Goal: Task Accomplishment & Management: Manage account settings

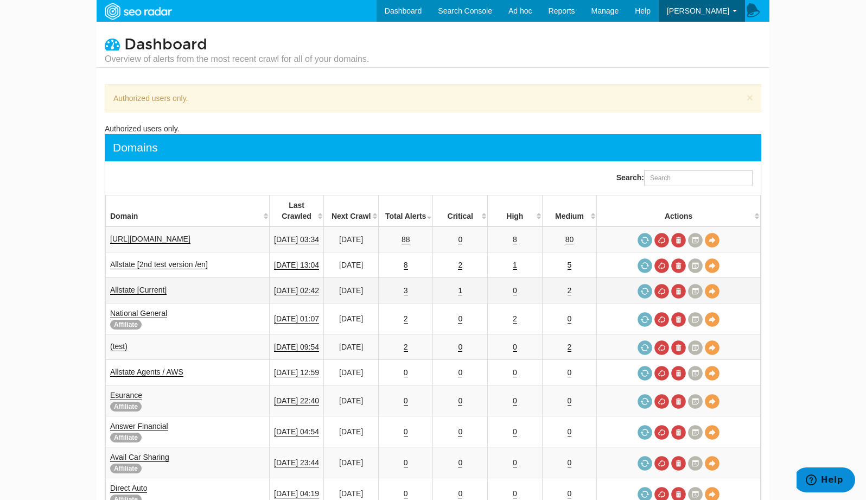
click at [471, 280] on td "1" at bounding box center [460, 290] width 55 height 25
click at [462, 286] on link "1" at bounding box center [460, 290] width 4 height 9
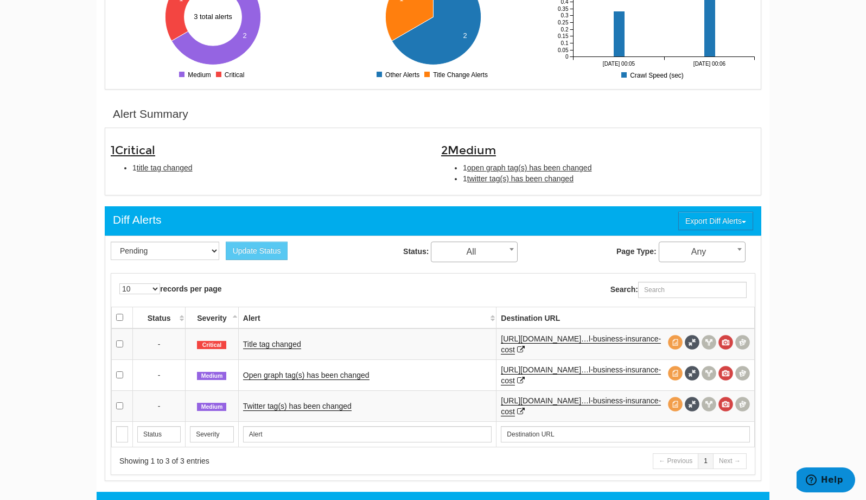
scroll to position [267, 0]
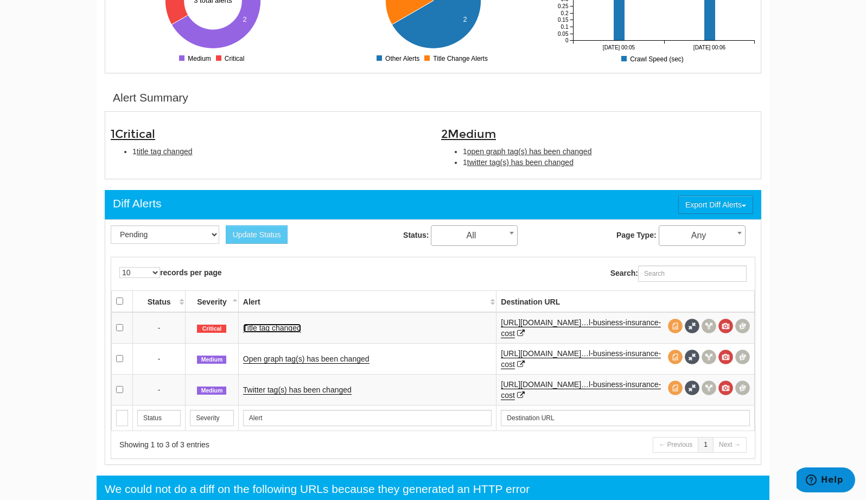
click at [271, 327] on link "Title tag changed" at bounding box center [272, 327] width 58 height 9
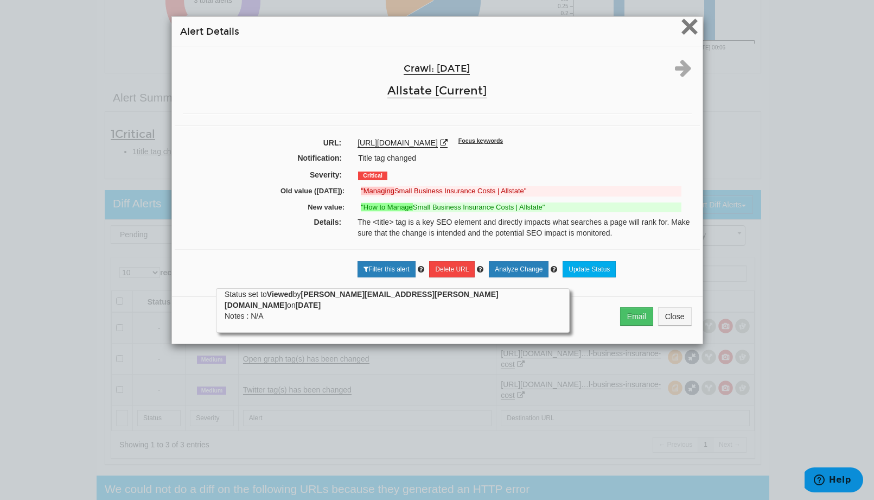
click at [686, 33] on span "×" at bounding box center [689, 26] width 19 height 36
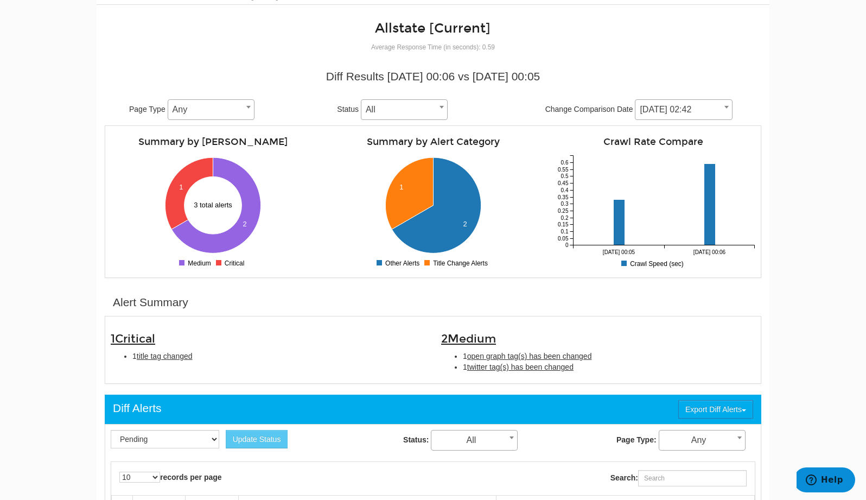
scroll to position [0, 0]
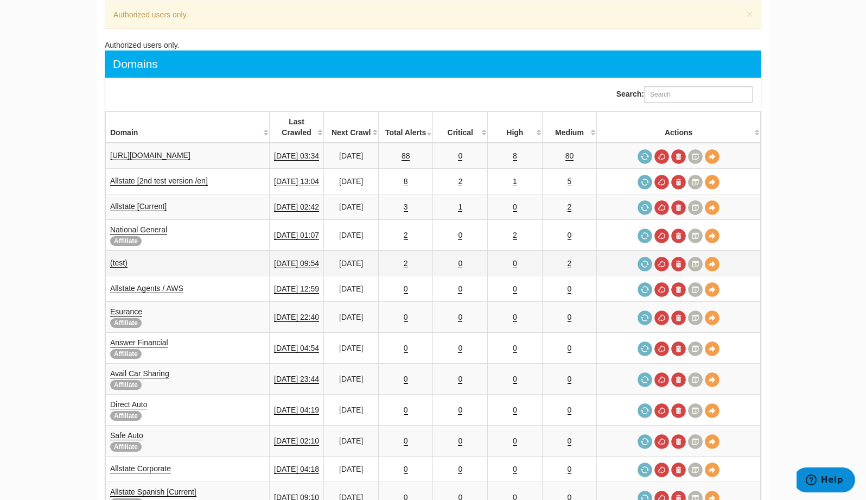
scroll to position [81, 0]
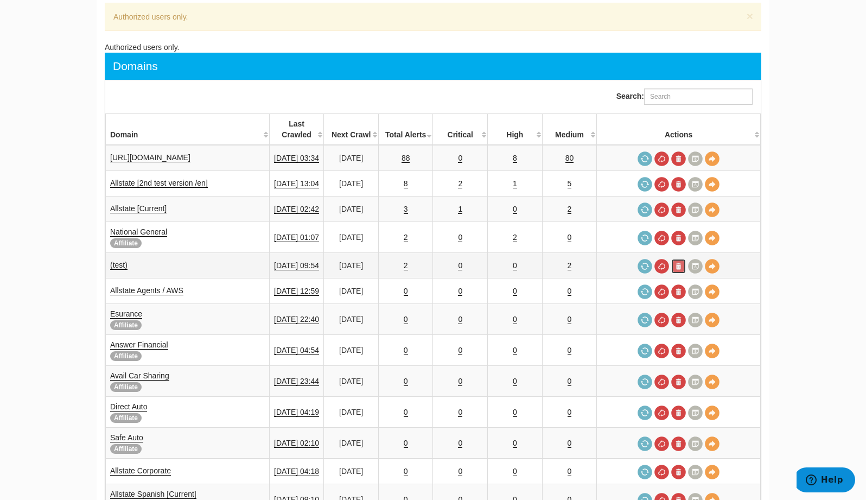
click at [681, 259] on link at bounding box center [678, 266] width 15 height 15
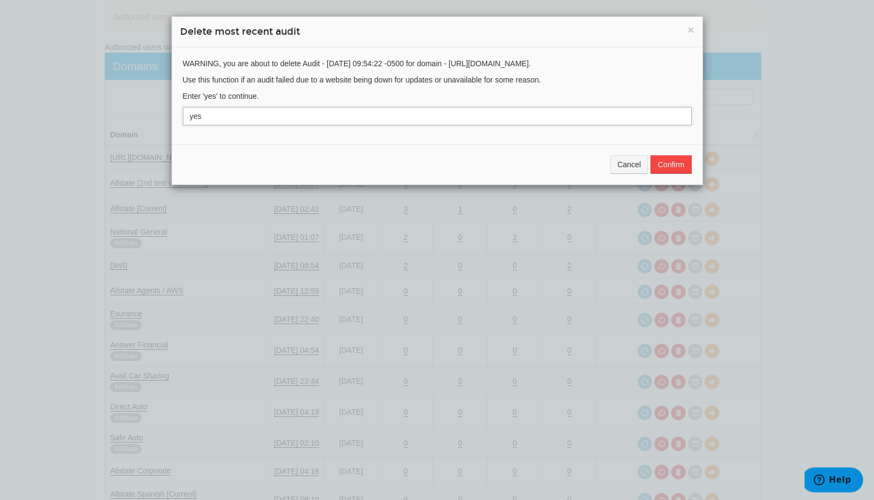
type input "yes"
click at [668, 162] on button "Confirm" at bounding box center [670, 164] width 41 height 18
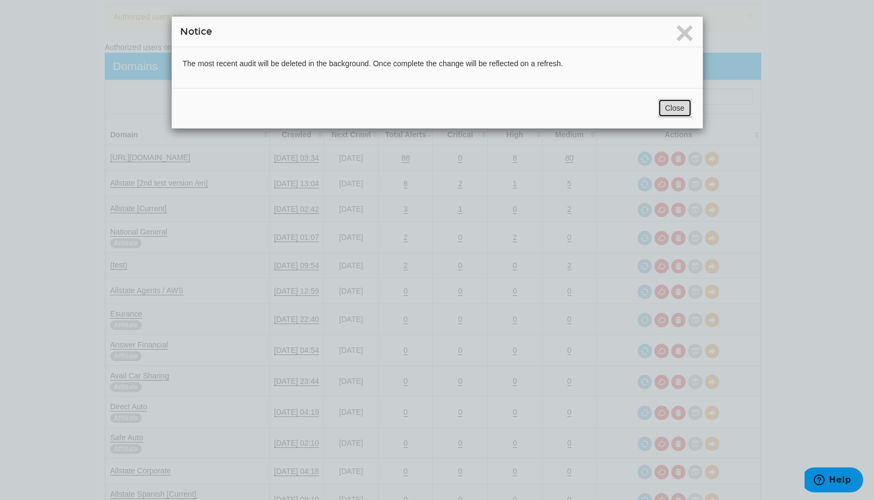
click at [664, 107] on button "Close" at bounding box center [675, 108] width 34 height 18
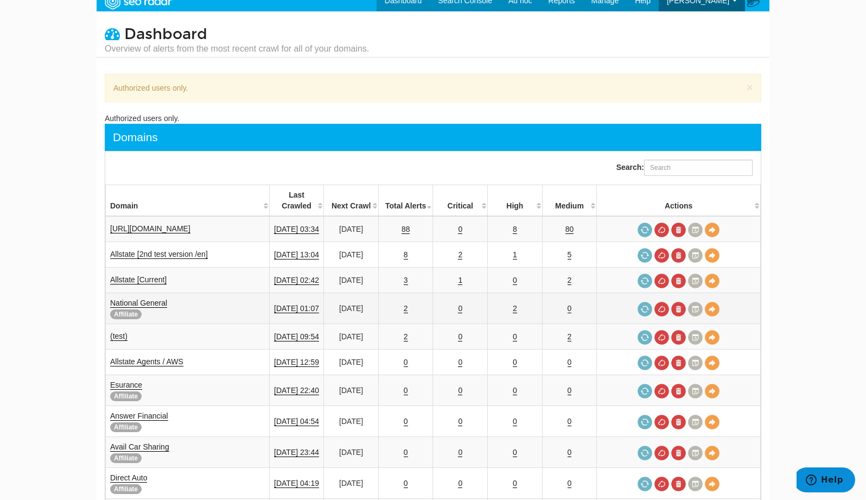
scroll to position [0, 0]
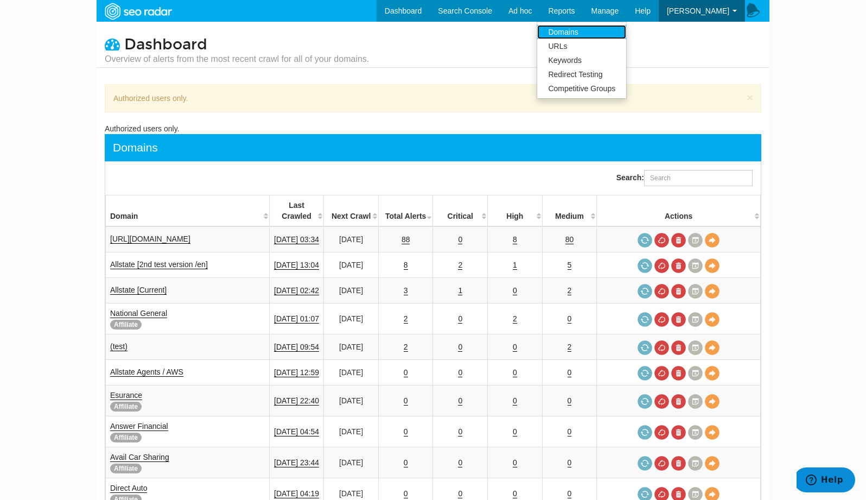
click at [607, 37] on link "Domains" at bounding box center [581, 32] width 89 height 14
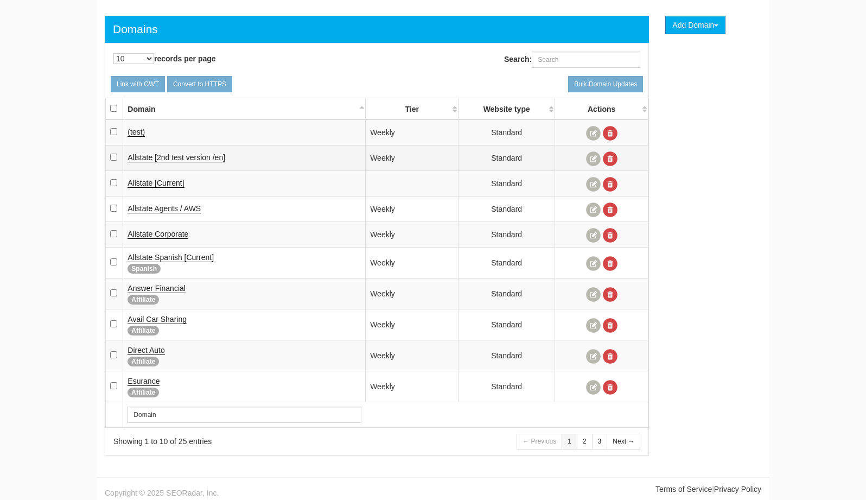
scroll to position [72, 0]
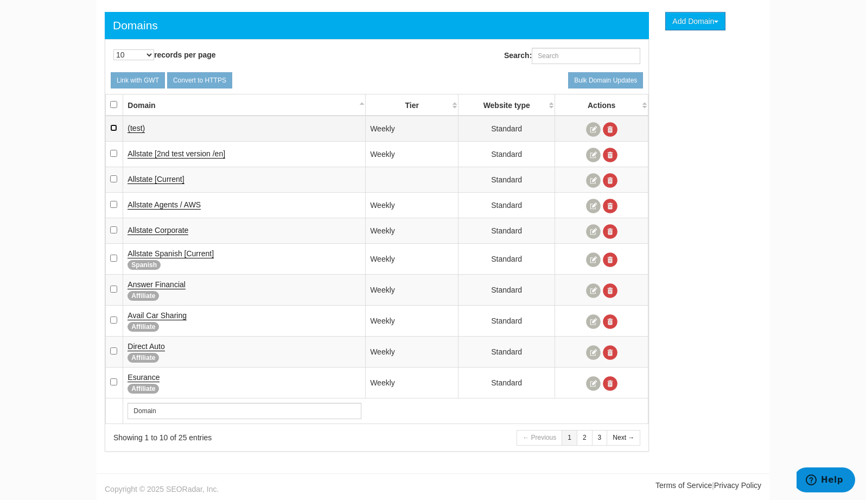
click at [112, 128] on input "checkbox" at bounding box center [113, 127] width 7 height 7
checkbox input "true"
click at [613, 127] on link at bounding box center [610, 129] width 15 height 15
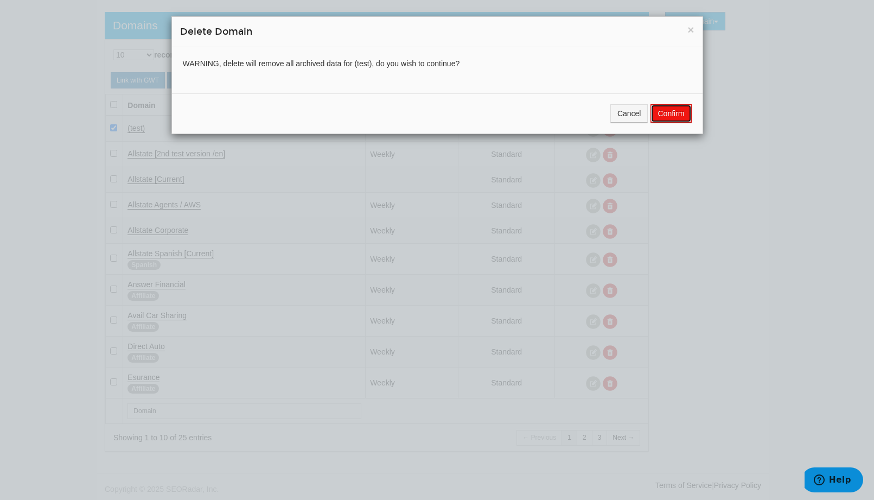
click at [670, 120] on button "Confirm" at bounding box center [670, 113] width 41 height 18
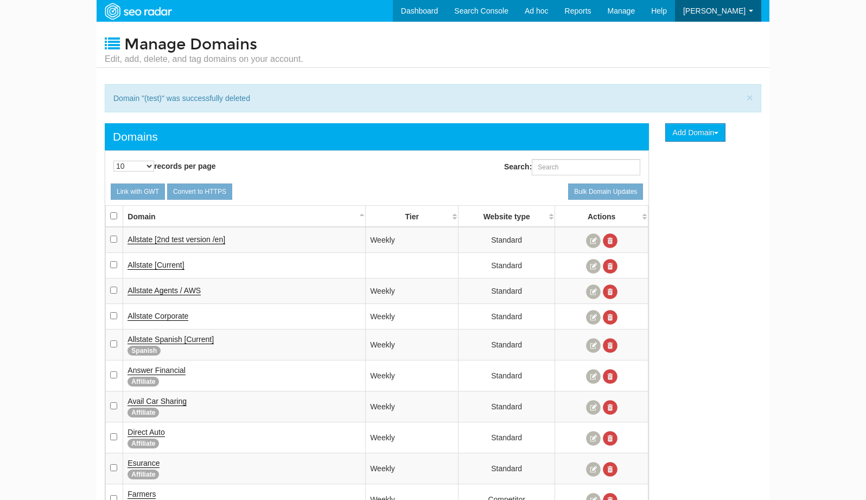
scroll to position [43, 0]
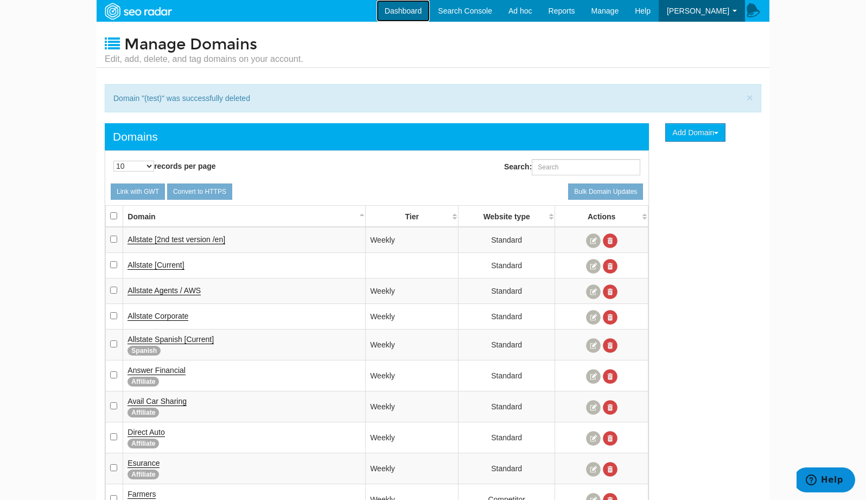
click at [430, 13] on link "Dashboard" at bounding box center [403, 11] width 54 height 22
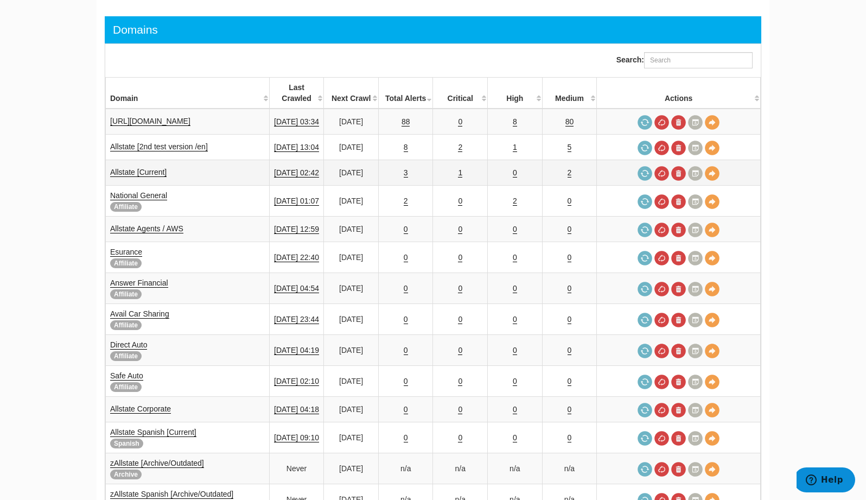
scroll to position [67, 0]
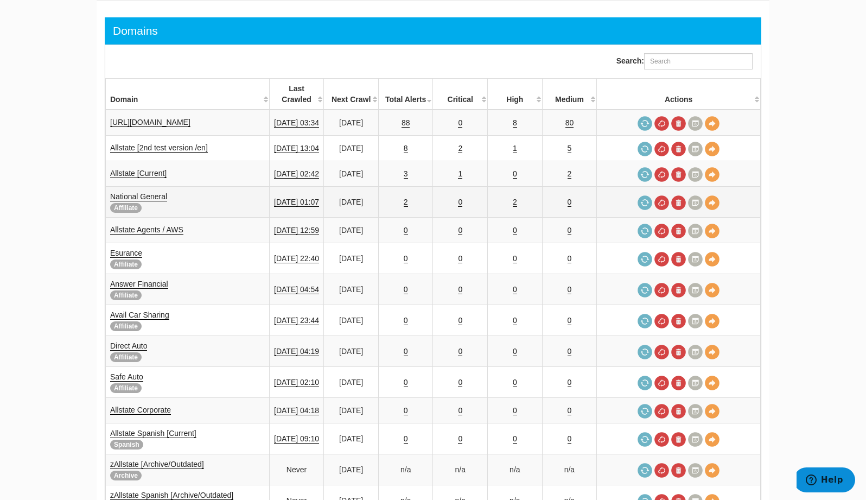
click at [524, 195] on td "2" at bounding box center [515, 202] width 55 height 31
click at [517, 197] on link "2" at bounding box center [515, 201] width 4 height 9
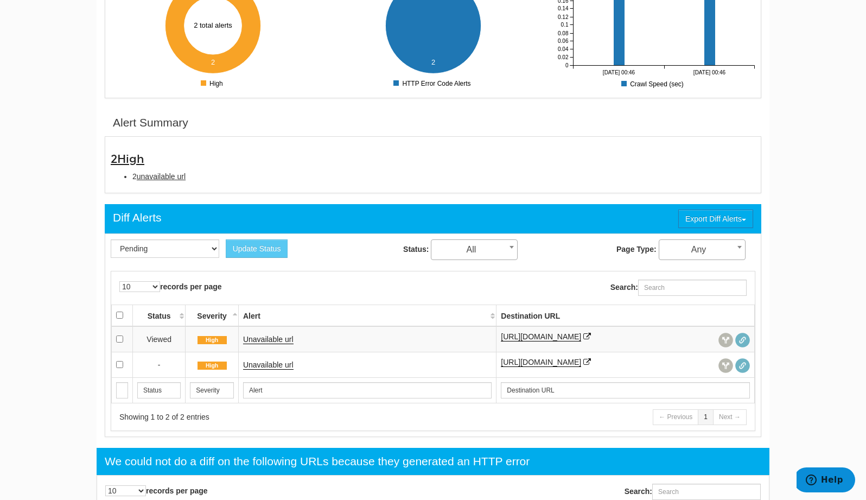
scroll to position [244, 0]
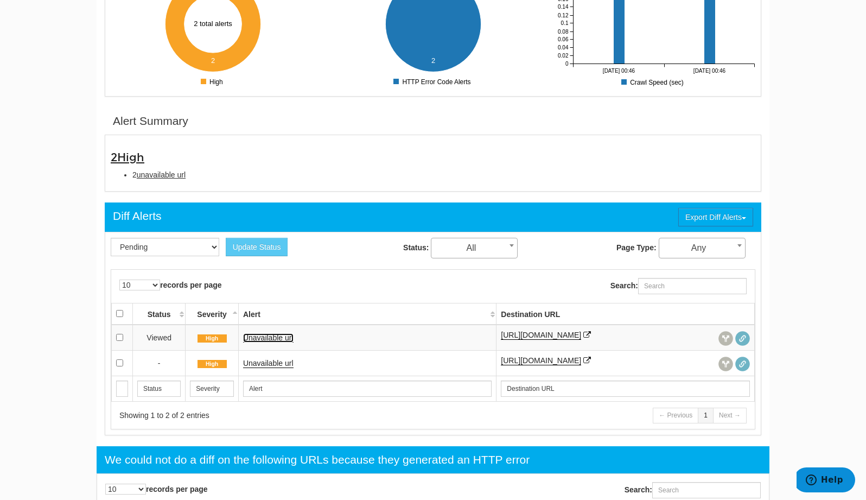
click at [272, 336] on link "Unavailable url" at bounding box center [268, 337] width 50 height 9
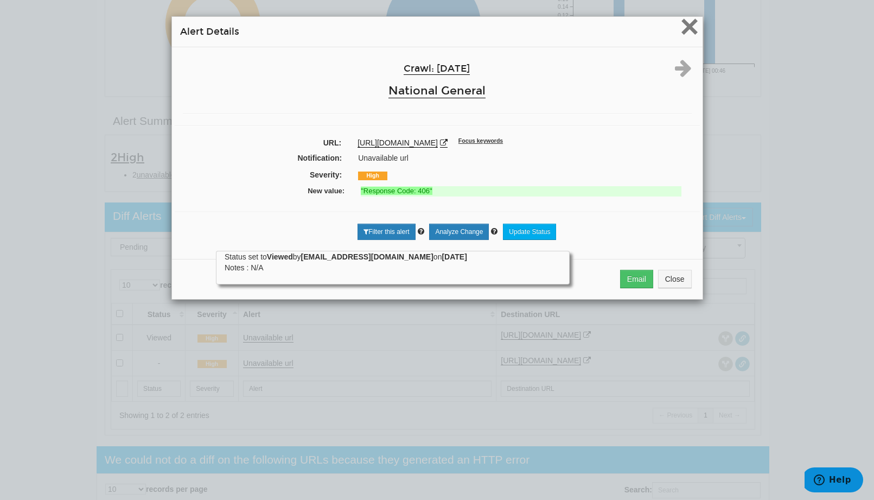
click at [684, 23] on span "×" at bounding box center [689, 26] width 19 height 36
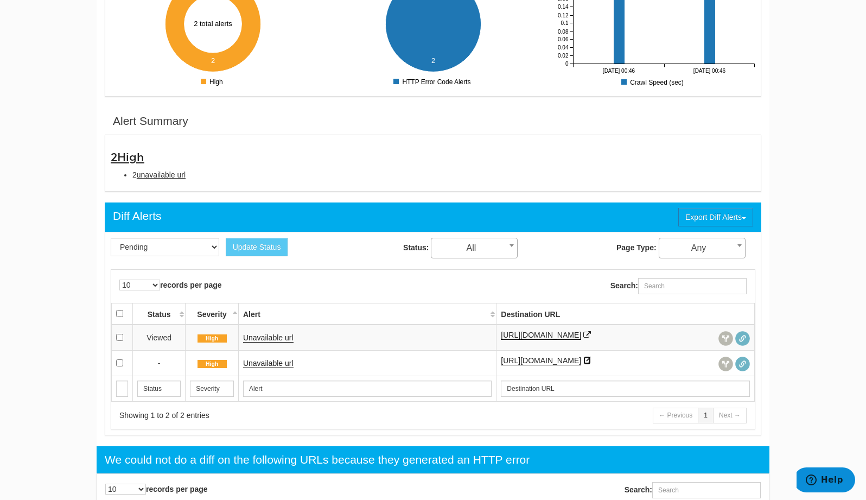
click at [591, 357] on icon at bounding box center [587, 360] width 8 height 8
click at [591, 334] on icon at bounding box center [587, 335] width 8 height 8
